Goal: Transaction & Acquisition: Purchase product/service

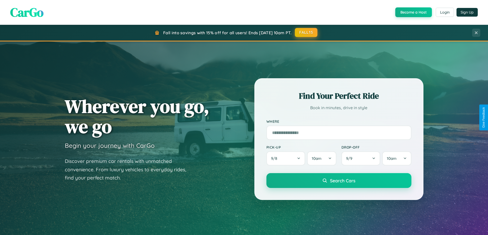
click at [306, 33] on button "FALL15" at bounding box center [306, 32] width 23 height 9
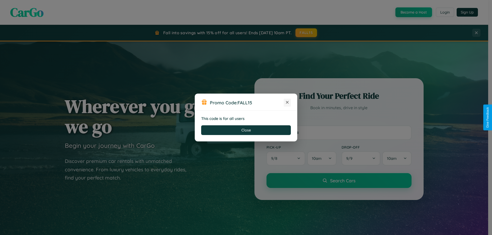
click at [287, 103] on icon at bounding box center [286, 102] width 5 height 5
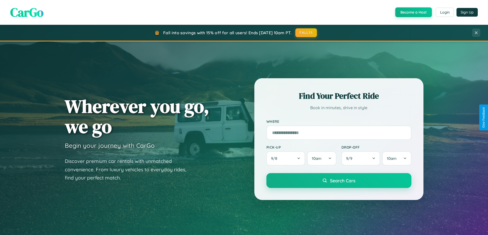
scroll to position [352, 0]
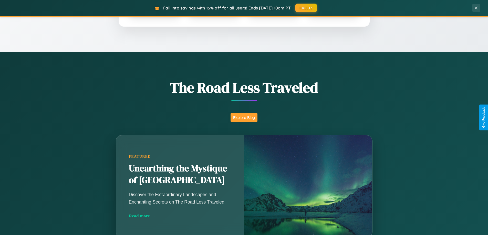
click at [244, 118] on button "Explore Blog" at bounding box center [243, 117] width 27 height 9
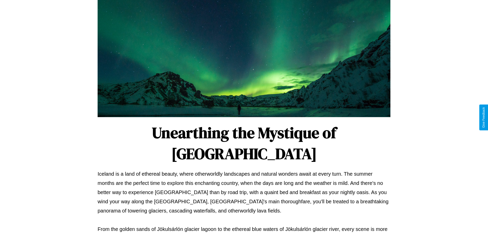
scroll to position [166, 0]
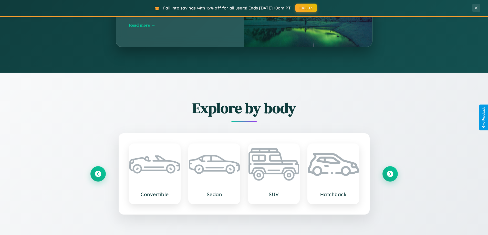
scroll to position [985, 0]
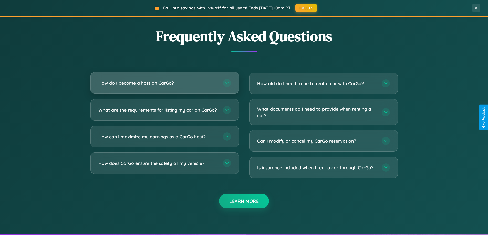
click at [164, 83] on h3 "How do I become a host on CarGo?" at bounding box center [157, 83] width 119 height 6
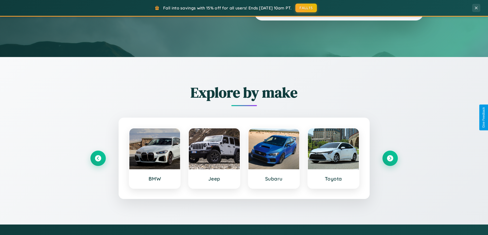
scroll to position [15, 0]
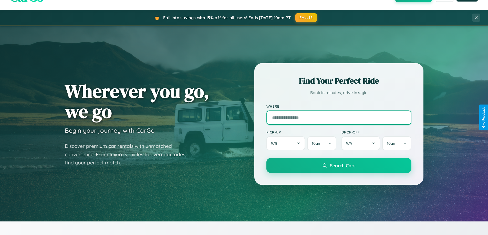
click at [339, 118] on input "text" at bounding box center [338, 118] width 145 height 14
type input "******"
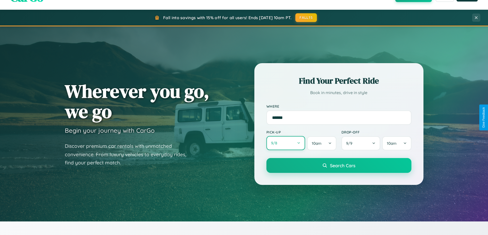
click at [285, 144] on button "9 / 8" at bounding box center [285, 143] width 39 height 14
select select "*"
select select "****"
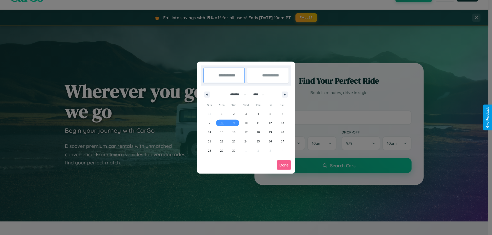
click at [236, 94] on select "******* ******** ***** ***** *** **** **** ****** ********* ******* ******** **…" at bounding box center [237, 94] width 22 height 8
select select "*"
drag, startPoint x: 261, startPoint y: 94, endPoint x: 246, endPoint y: 103, distance: 17.0
click at [261, 94] on select "**** **** **** **** **** **** **** **** **** **** **** **** **** **** **** ****…" at bounding box center [257, 94] width 15 height 8
select select "****"
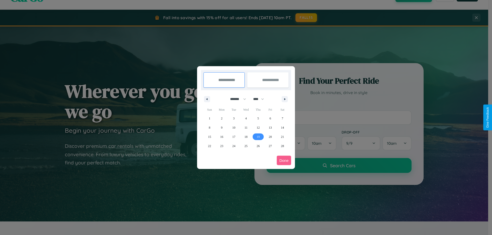
click at [258, 137] on span "19" at bounding box center [257, 136] width 3 height 9
type input "**********"
click at [246, 146] on span "25" at bounding box center [245, 146] width 3 height 9
type input "**********"
click at [284, 161] on button "Done" at bounding box center [284, 160] width 14 height 9
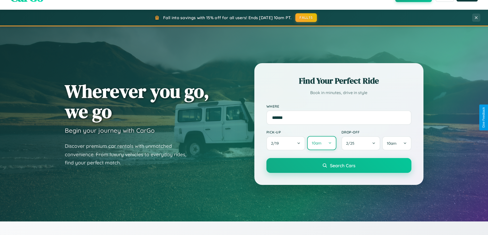
click at [321, 143] on button "10am" at bounding box center [321, 143] width 29 height 14
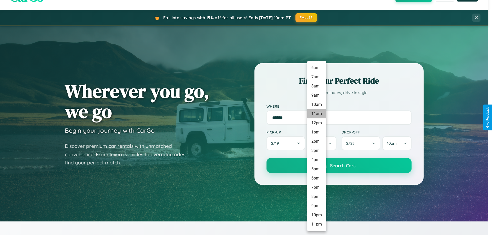
click at [316, 114] on li "11am" at bounding box center [316, 113] width 19 height 9
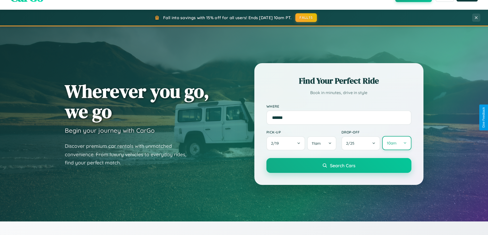
click at [396, 143] on button "10am" at bounding box center [396, 143] width 29 height 14
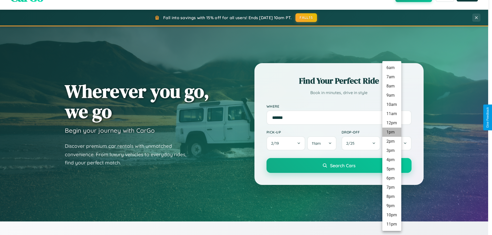
click at [391, 132] on li "1pm" at bounding box center [391, 132] width 19 height 9
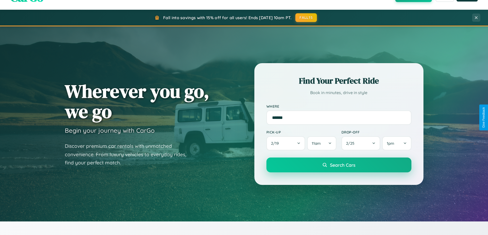
click at [339, 166] on span "Search Cars" at bounding box center [342, 165] width 25 height 6
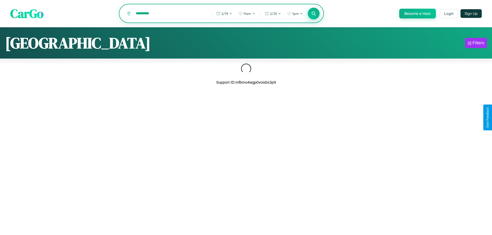
type input "*********"
click at [313, 14] on icon at bounding box center [313, 13] width 5 height 5
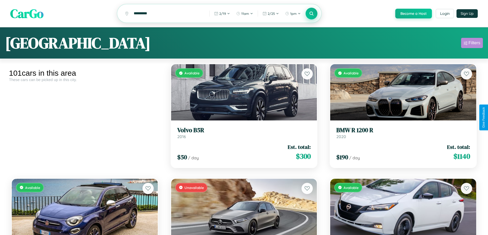
click at [472, 44] on div "Filters" at bounding box center [474, 42] width 12 height 5
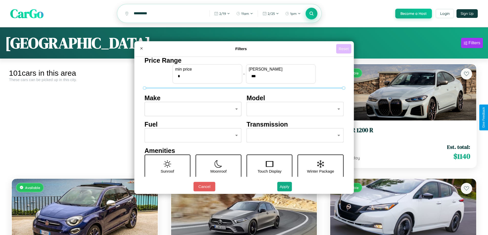
click at [344, 49] on button "Reset" at bounding box center [343, 48] width 15 height 9
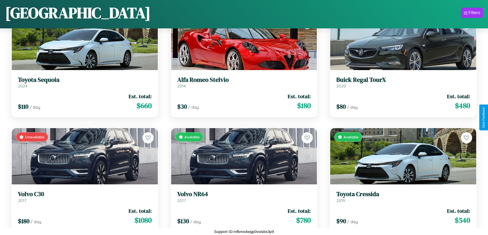
scroll to position [2136, 0]
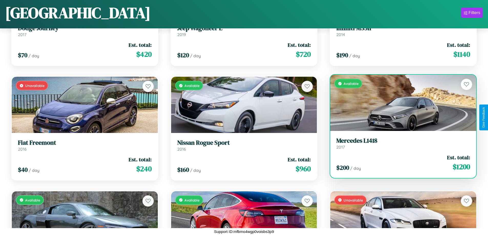
click at [400, 163] on div "$ 200 / day Est. total: $ 1200" at bounding box center [403, 163] width 134 height 18
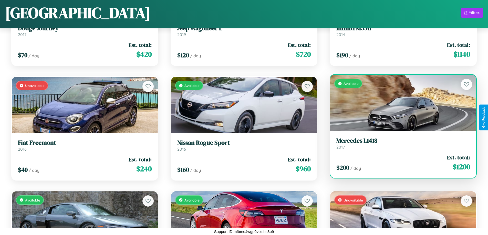
click at [400, 163] on div "$ 200 / day Est. total: $ 1200" at bounding box center [403, 163] width 134 height 18
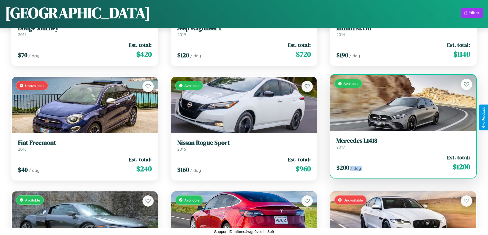
click at [400, 163] on div "$ 200 / day Est. total: $ 1200" at bounding box center [403, 163] width 134 height 18
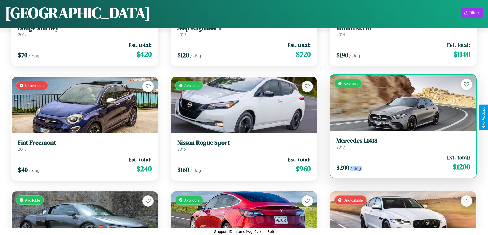
click at [400, 163] on div "$ 200 / day Est. total: $ 1200" at bounding box center [403, 163] width 134 height 18
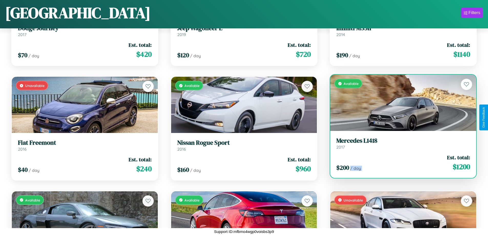
click at [400, 163] on div "$ 200 / day Est. total: $ 1200" at bounding box center [403, 163] width 134 height 18
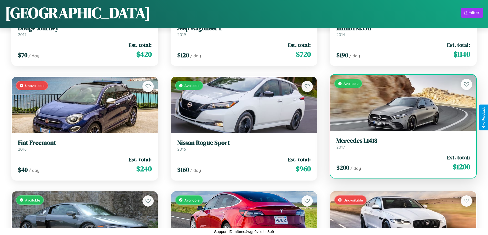
click at [400, 143] on h3 "Mercedes L1418" at bounding box center [403, 140] width 134 height 7
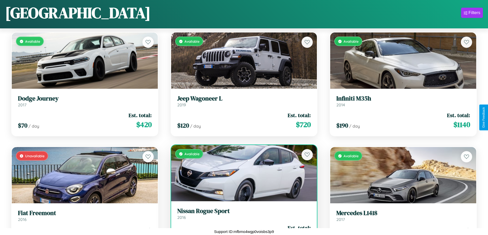
scroll to position [2021, 0]
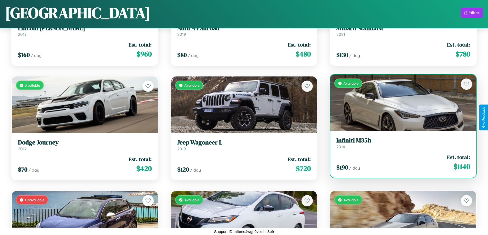
click at [400, 143] on h3 "Infiniti M35h" at bounding box center [403, 140] width 134 height 7
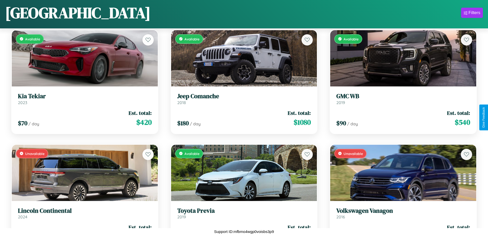
scroll to position [3053, 0]
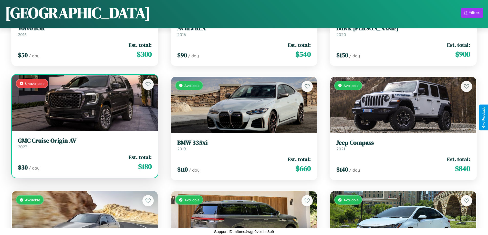
click at [84, 145] on h3 "GMC Cruise Origin AV" at bounding box center [85, 140] width 134 height 7
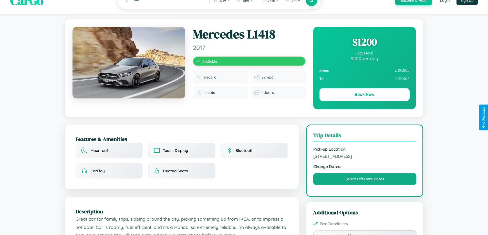
scroll to position [168, 0]
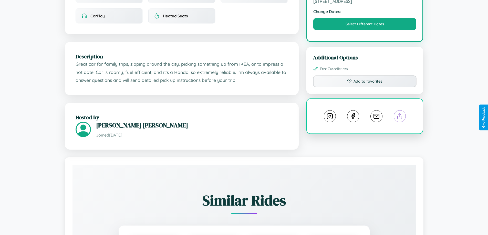
click at [400, 117] on line at bounding box center [400, 116] width 0 height 4
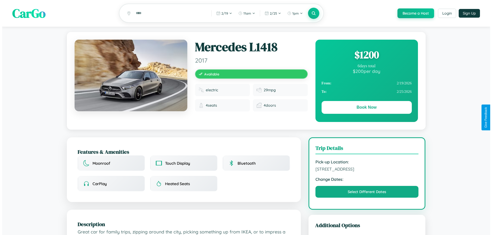
scroll to position [0, 0]
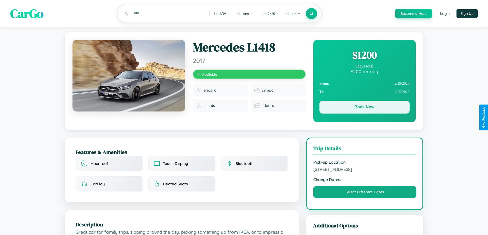
click at [364, 108] on button "Book Now" at bounding box center [364, 107] width 90 height 13
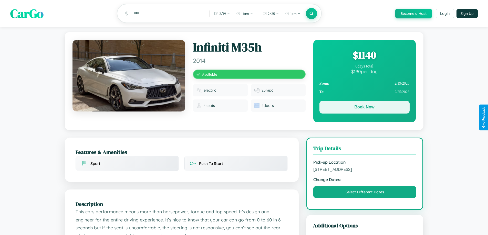
click at [364, 108] on button "Book Now" at bounding box center [364, 107] width 90 height 13
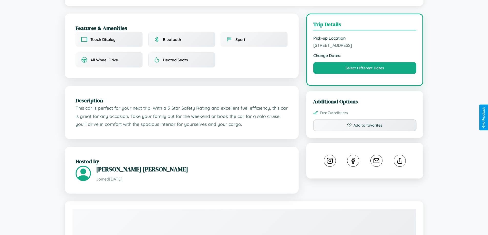
scroll to position [149, 0]
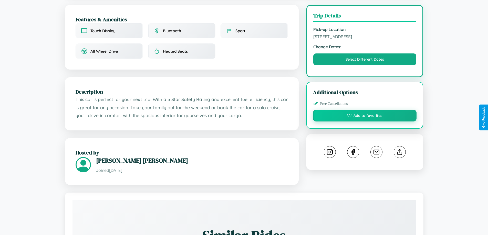
click at [365, 117] on button "Add to favorites" at bounding box center [365, 116] width 104 height 12
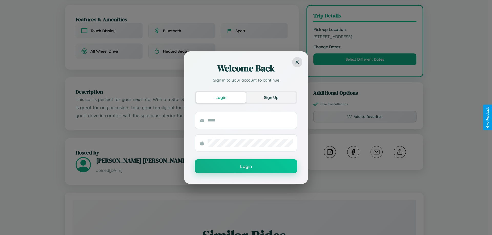
click at [271, 97] on button "Sign Up" at bounding box center [271, 97] width 50 height 11
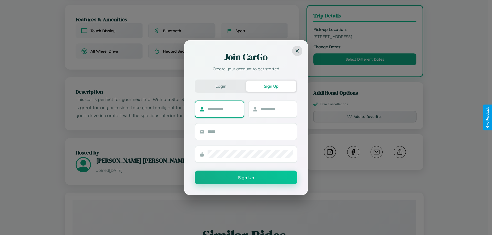
click at [223, 109] on input "text" at bounding box center [223, 109] width 32 height 8
type input "********"
click at [276, 109] on input "text" at bounding box center [277, 109] width 32 height 8
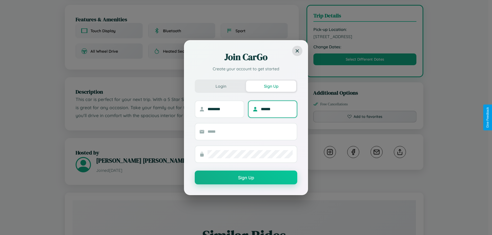
type input "******"
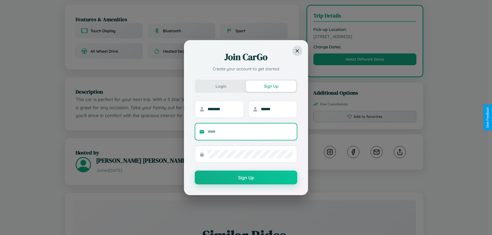
click at [250, 132] on input "text" at bounding box center [249, 132] width 85 height 8
type input "**********"
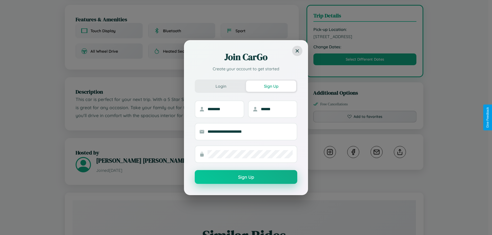
click at [246, 177] on button "Sign Up" at bounding box center [246, 177] width 102 height 14
